Goal: Find specific page/section: Find specific page/section

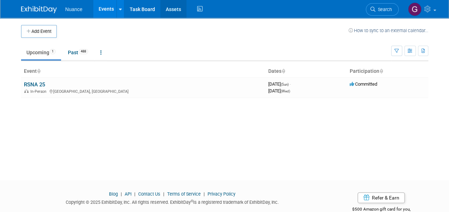
click at [174, 11] on link "Assets" at bounding box center [173, 9] width 26 height 18
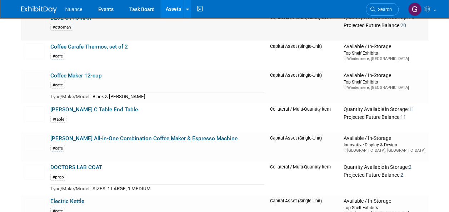
scroll to position [892, 0]
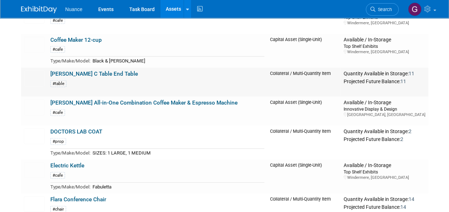
click at [79, 71] on link "[PERSON_NAME] C Table End Table" at bounding box center [93, 74] width 87 height 6
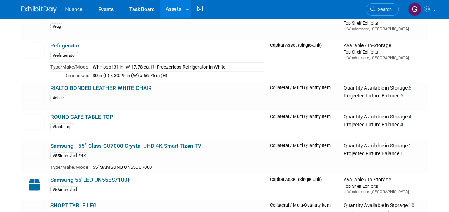
scroll to position [1820, 0]
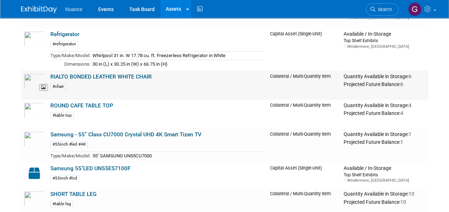
click at [36, 74] on img at bounding box center [34, 82] width 21 height 16
